Goal: Task Accomplishment & Management: Manage account settings

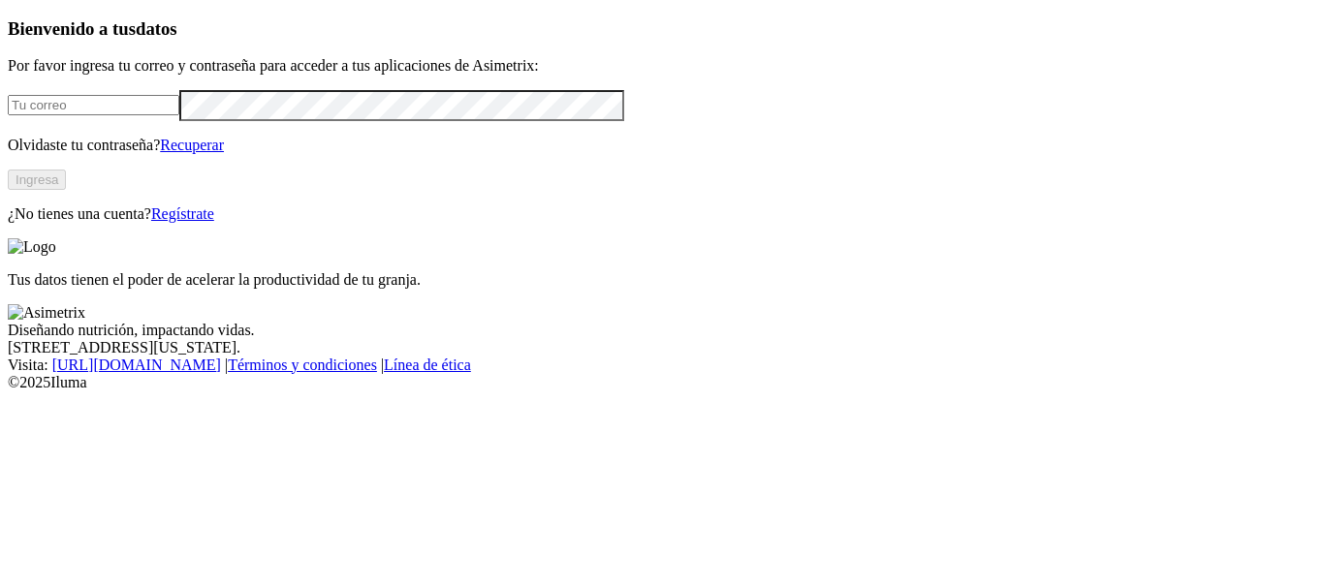
click at [166, 115] on input "email" at bounding box center [94, 105] width 172 height 20
type input "rafael.ochoa@opav.co"
click input "submit" at bounding box center [0, 0] width 0 height 0
